Goal: Check status: Check status

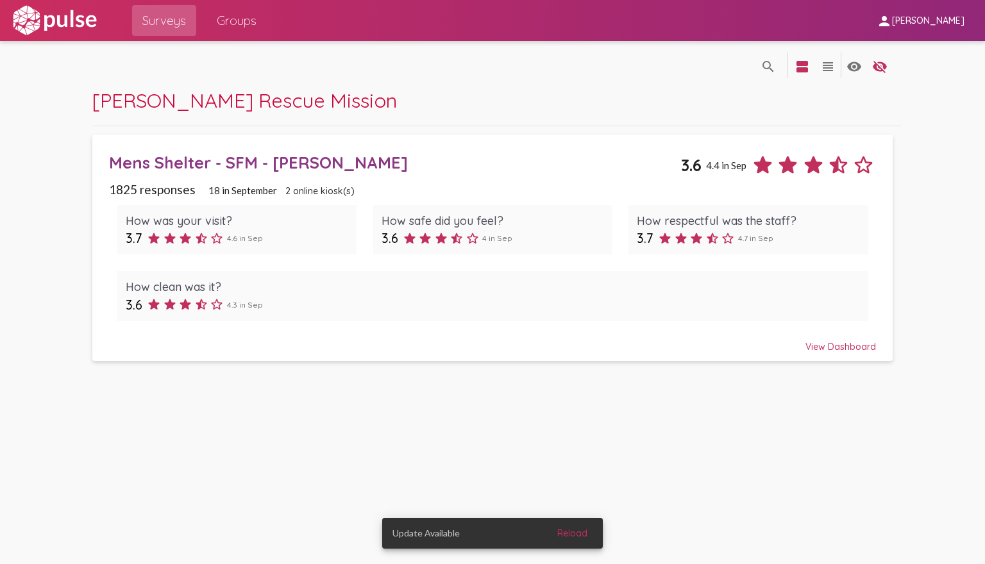
drag, startPoint x: 829, startPoint y: 345, endPoint x: 813, endPoint y: 344, distance: 16.1
click at [829, 345] on div "View Dashboard" at bounding box center [492, 341] width 767 height 23
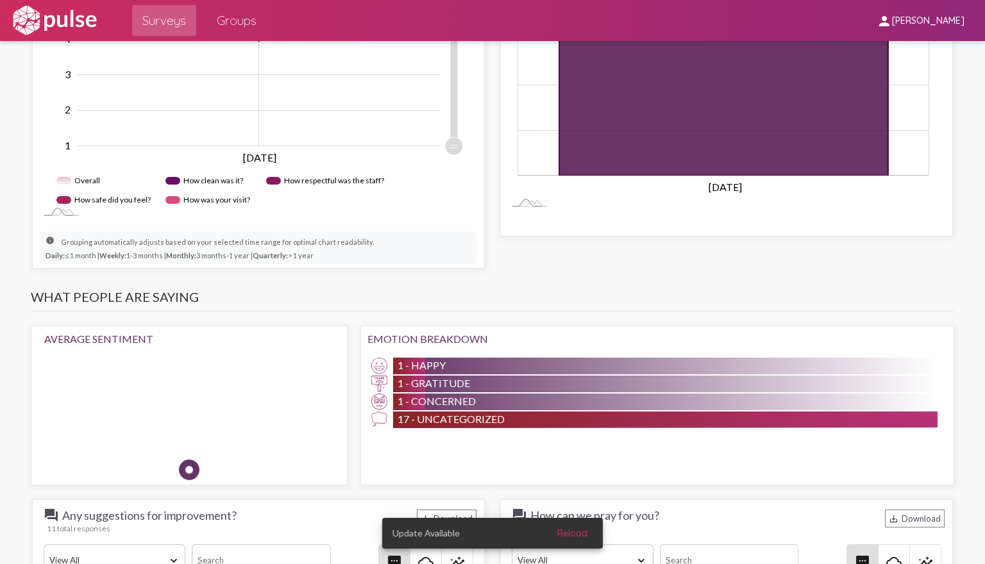
scroll to position [834, 0]
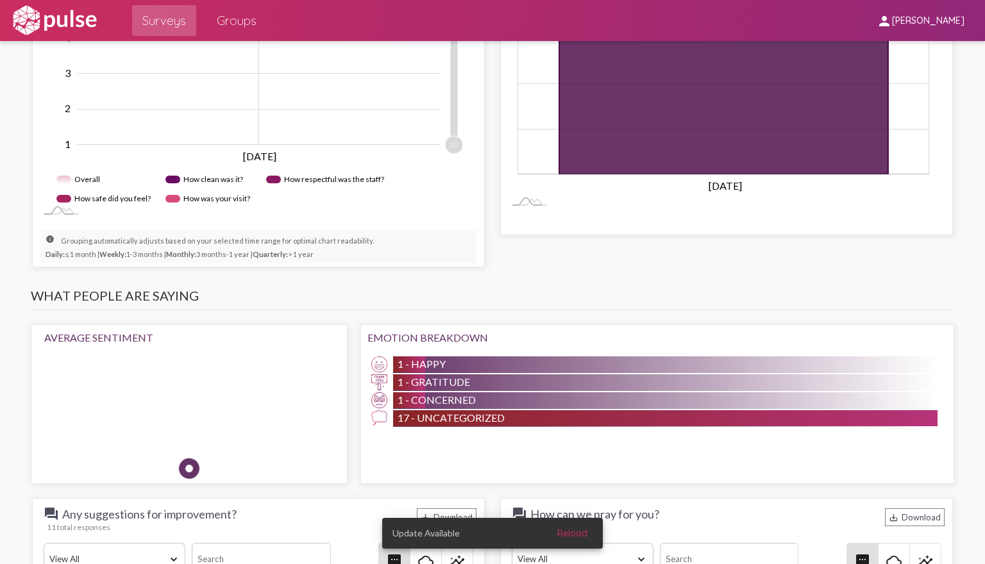
click at [203, 456] on div at bounding box center [189, 469] width 26 height 26
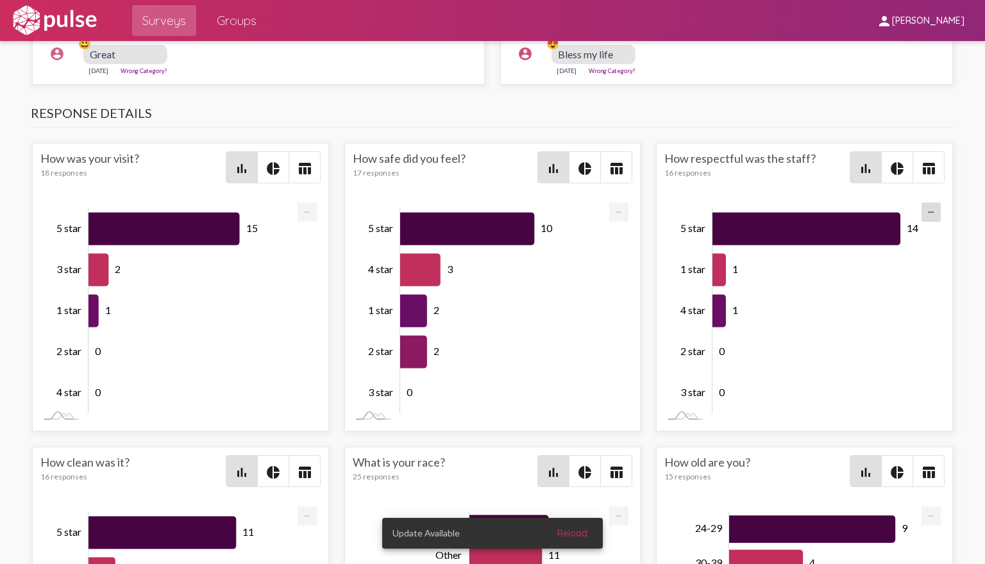
scroll to position [1667, 0]
